Goal: Information Seeking & Learning: Learn about a topic

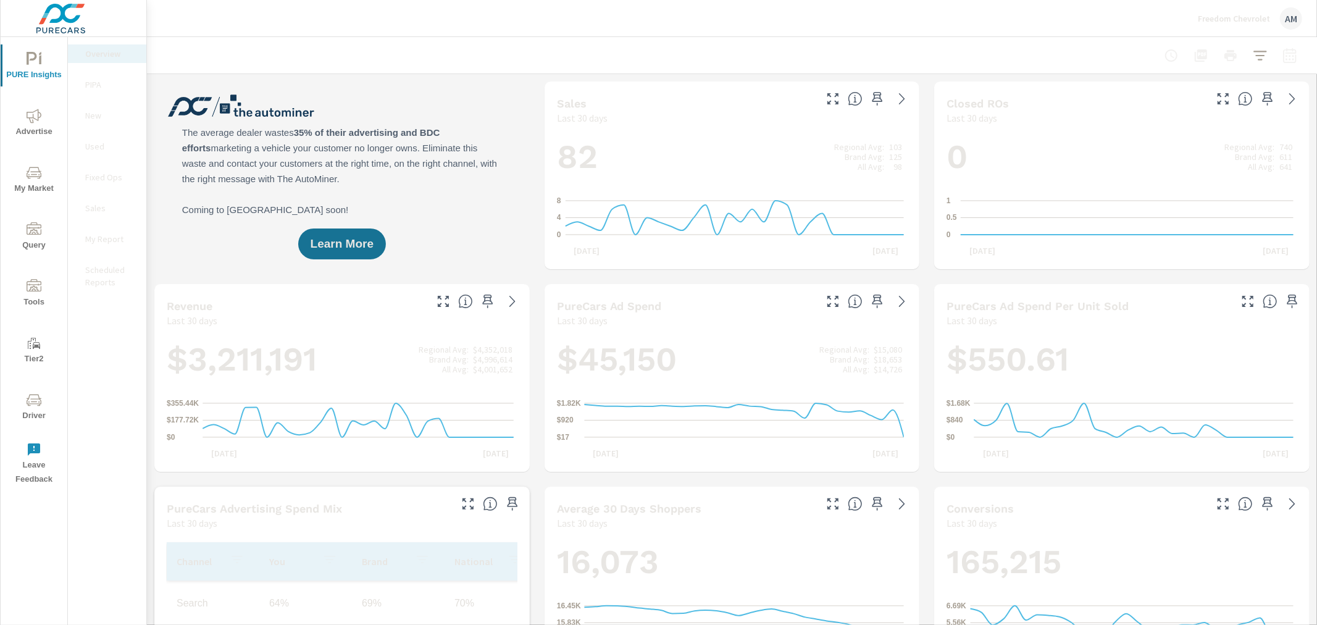
click at [44, 119] on span "Advertise" at bounding box center [33, 124] width 59 height 30
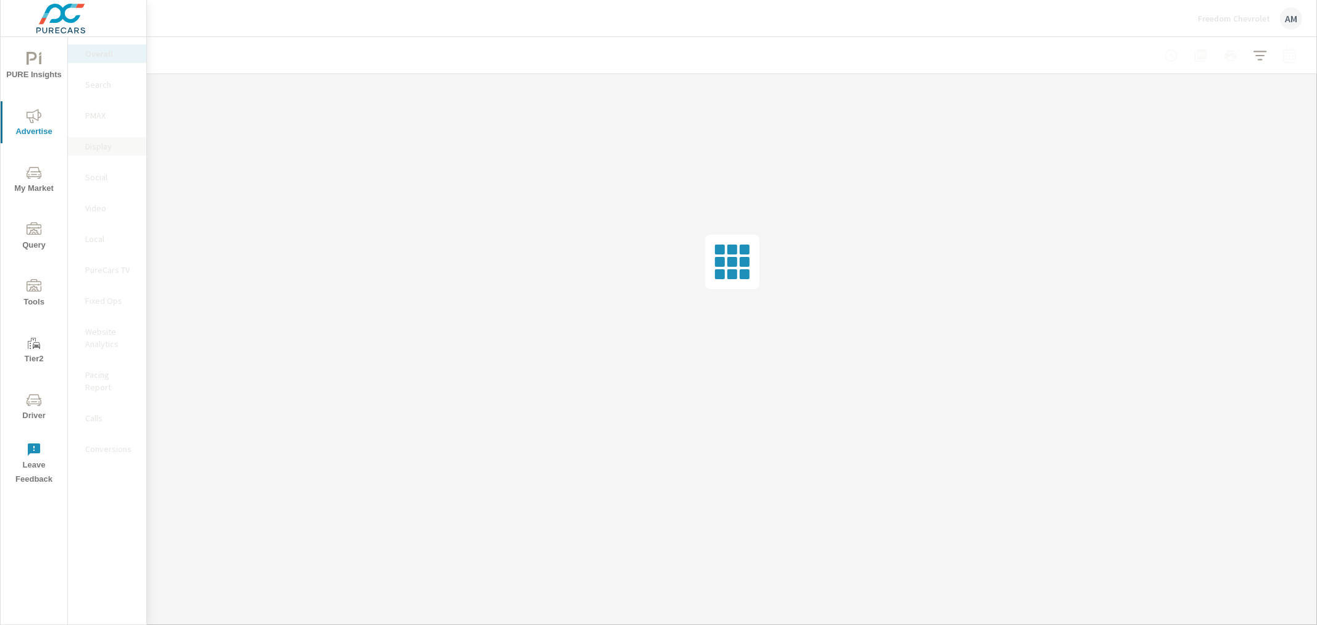
click at [103, 146] on p "Display" at bounding box center [110, 146] width 51 height 12
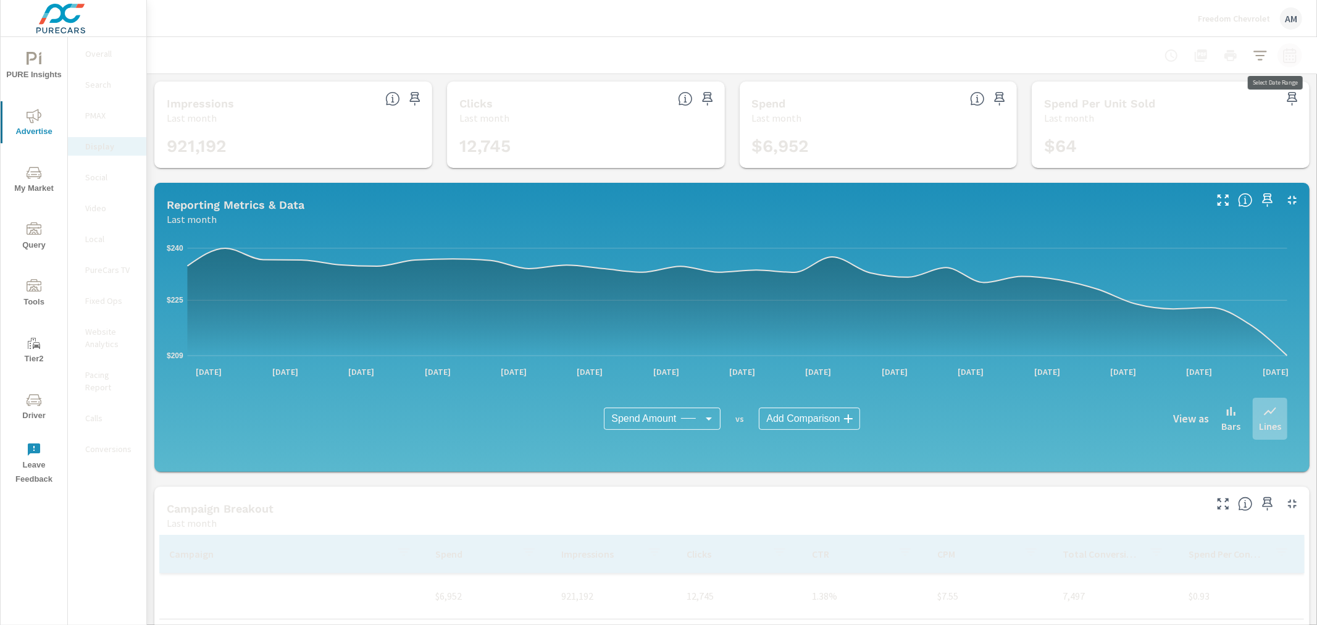
click at [1286, 59] on icon "button" at bounding box center [1290, 57] width 8 height 5
select select "Last month"
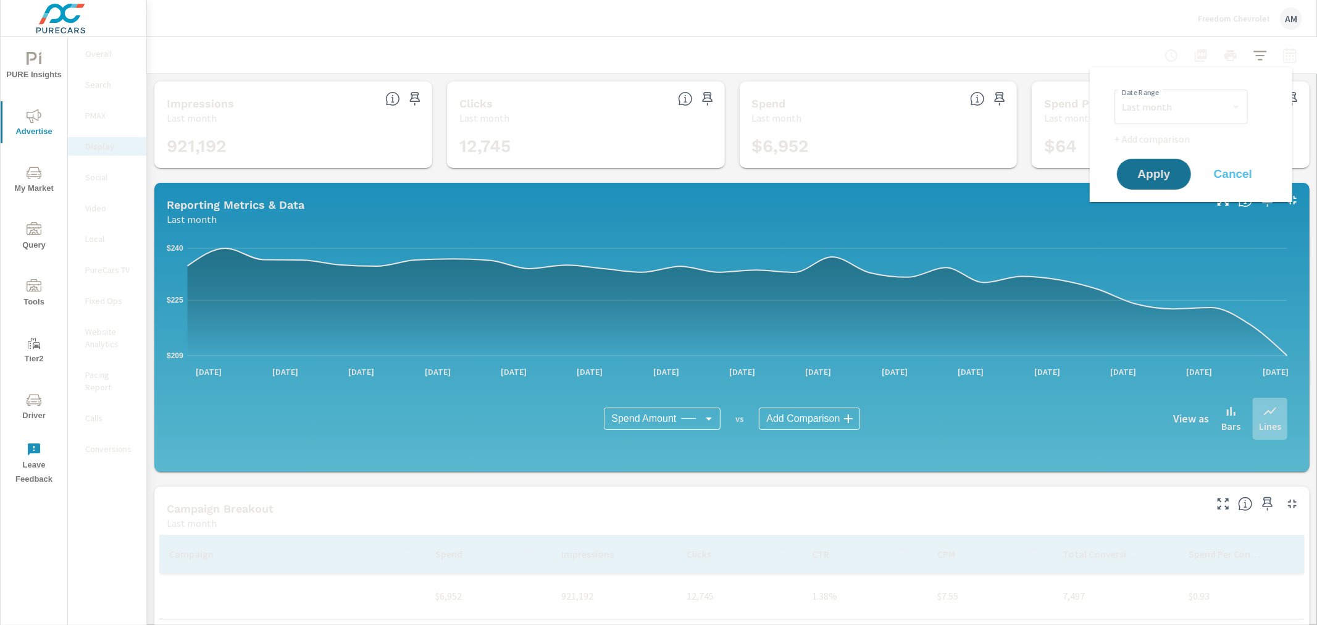
click at [1076, 48] on div at bounding box center [732, 55] width 1141 height 36
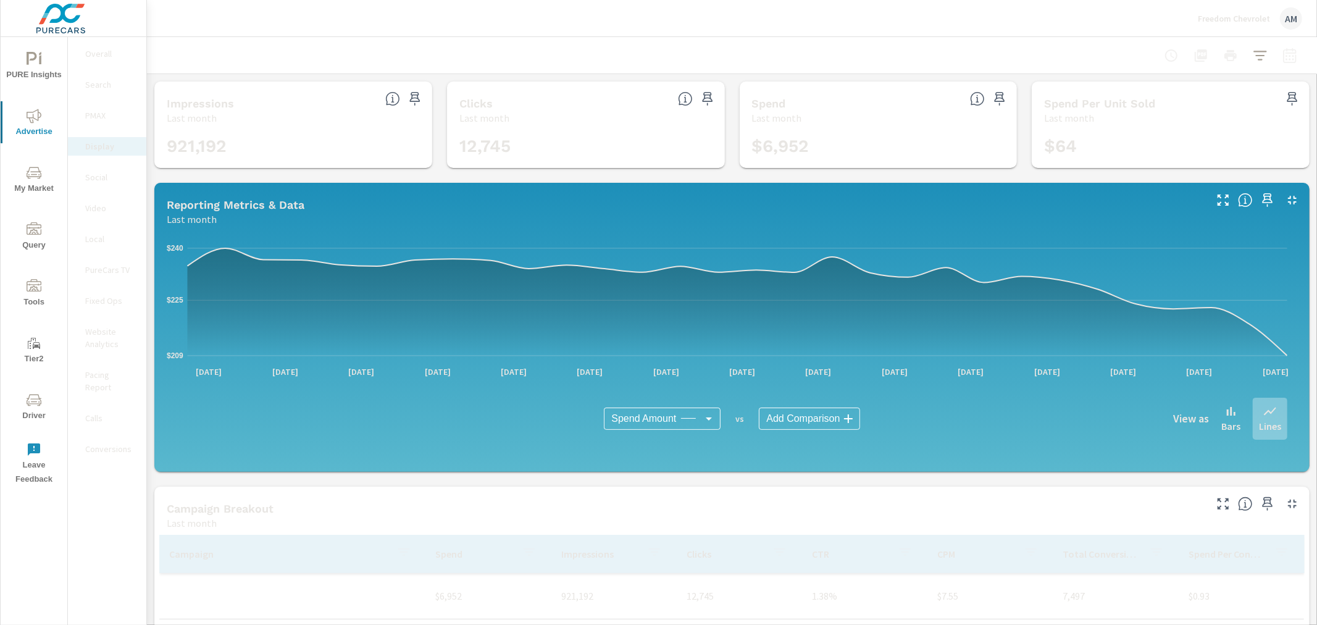
click at [88, 51] on p "Overall" at bounding box center [110, 54] width 51 height 12
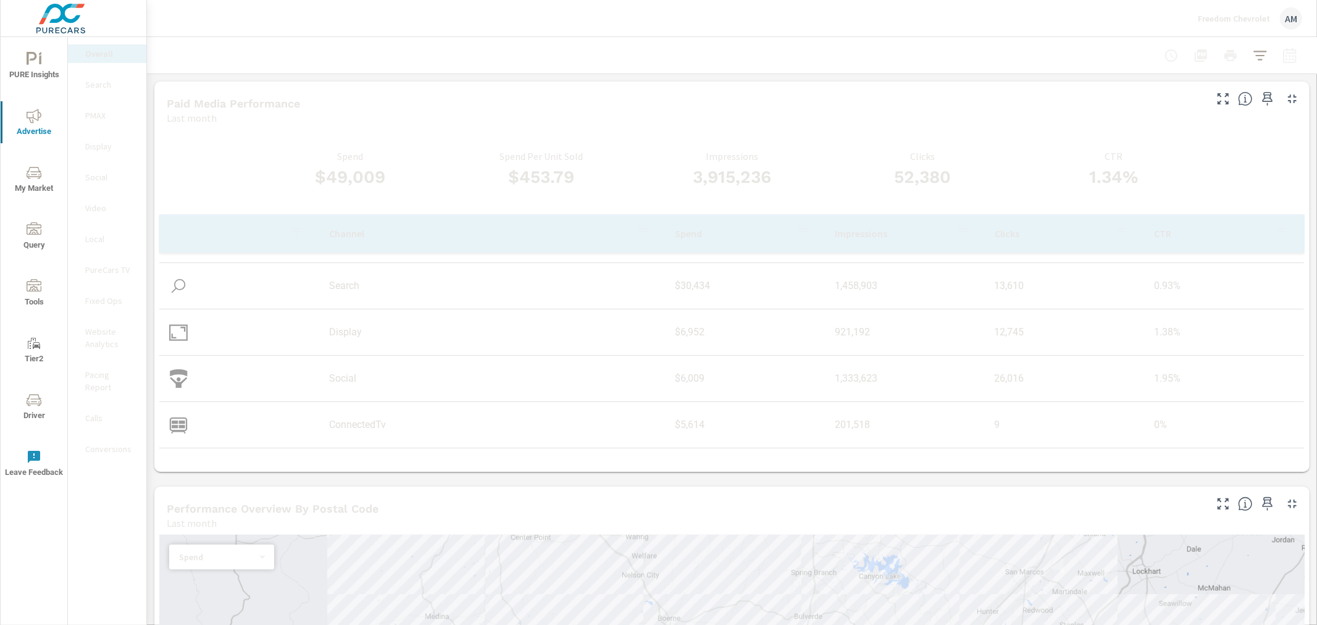
click at [680, 104] on div "Paid Media Performance" at bounding box center [685, 103] width 1037 height 14
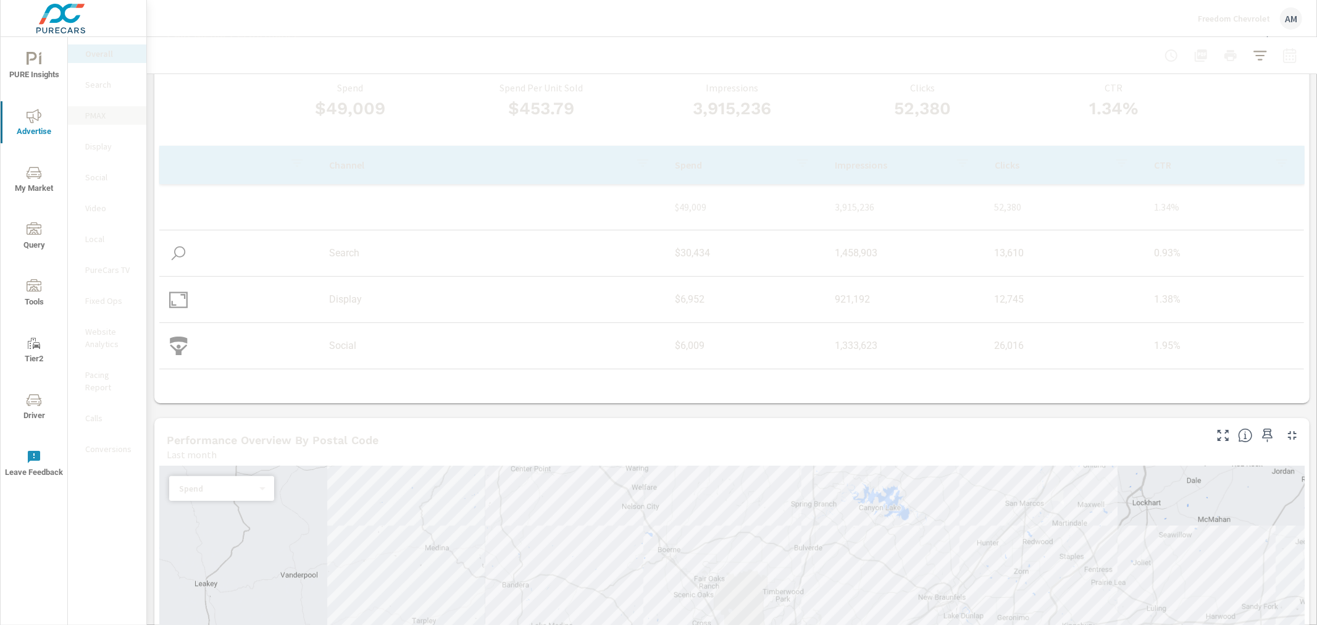
click at [94, 112] on p "PMAX" at bounding box center [110, 115] width 51 height 12
